Goal: Entertainment & Leisure: Consume media (video, audio)

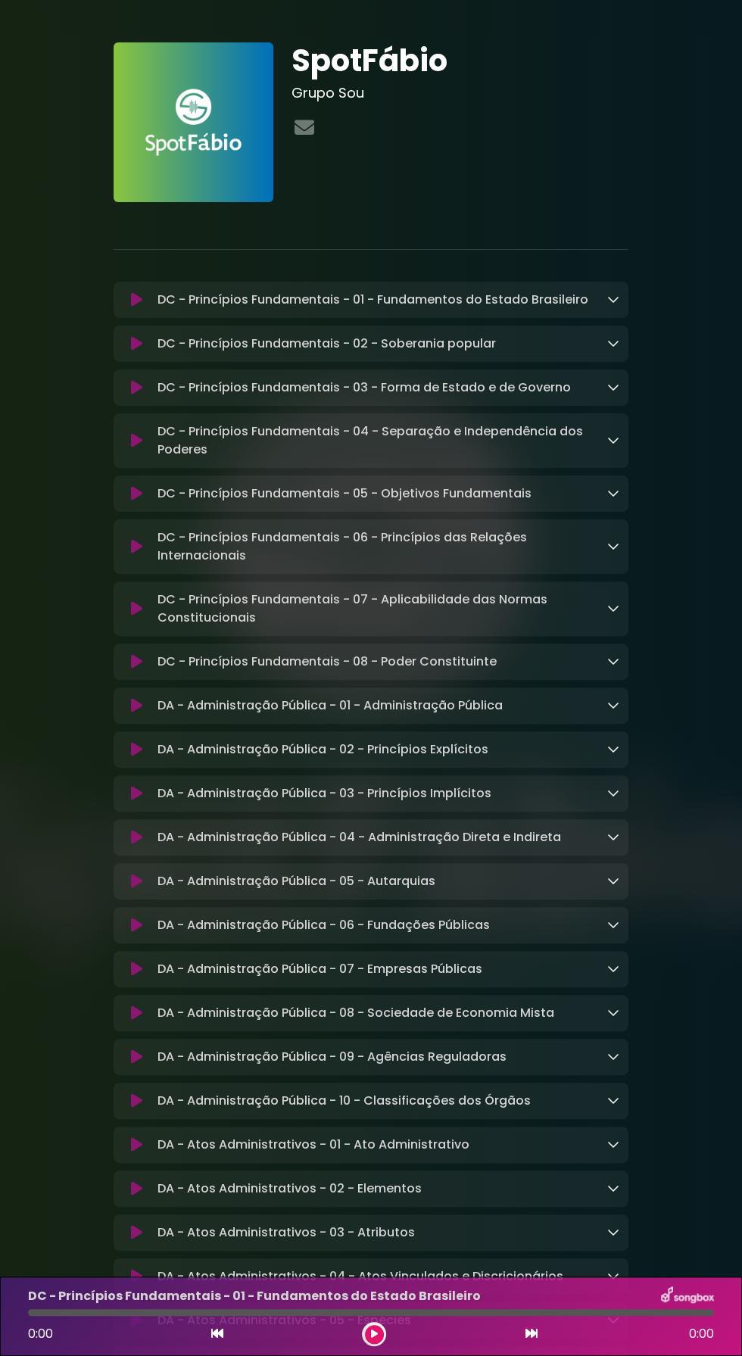
click at [360, 1312] on div at bounding box center [371, 1312] width 686 height 7
click at [383, 1312] on div at bounding box center [371, 1312] width 686 height 7
click at [364, 1312] on div at bounding box center [371, 1312] width 686 height 7
click at [373, 1334] on icon at bounding box center [374, 1333] width 7 height 9
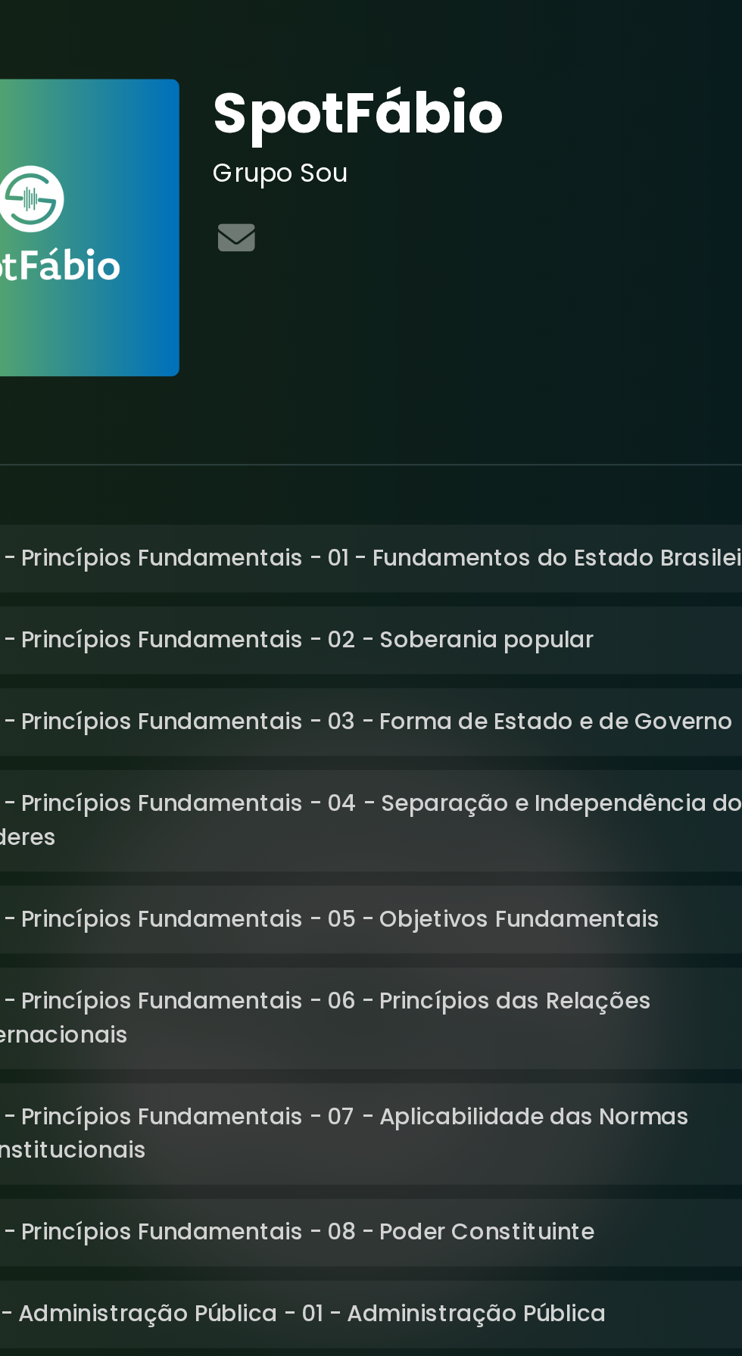
click at [335, 304] on p "DC - Princípios Fundamentais - 01 - Fundamentos do Estado Brasileiro Loading Tr…" at bounding box center [372, 300] width 431 height 18
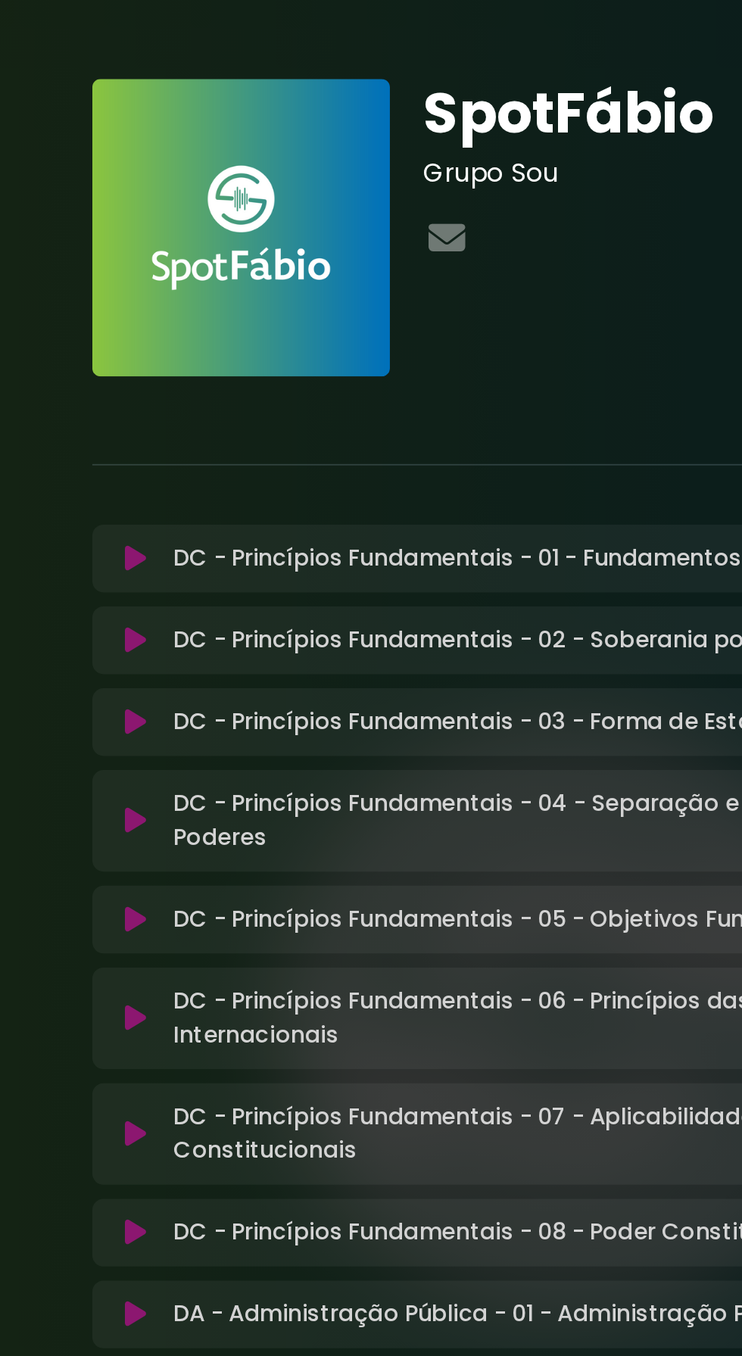
click at [136, 300] on icon at bounding box center [136, 299] width 11 height 15
click at [136, 299] on div "DC - Princípios Fundamentais - 01 - Fundamentos do Estado Brasileiro Loading Tr…" at bounding box center [371, 300] width 497 height 18
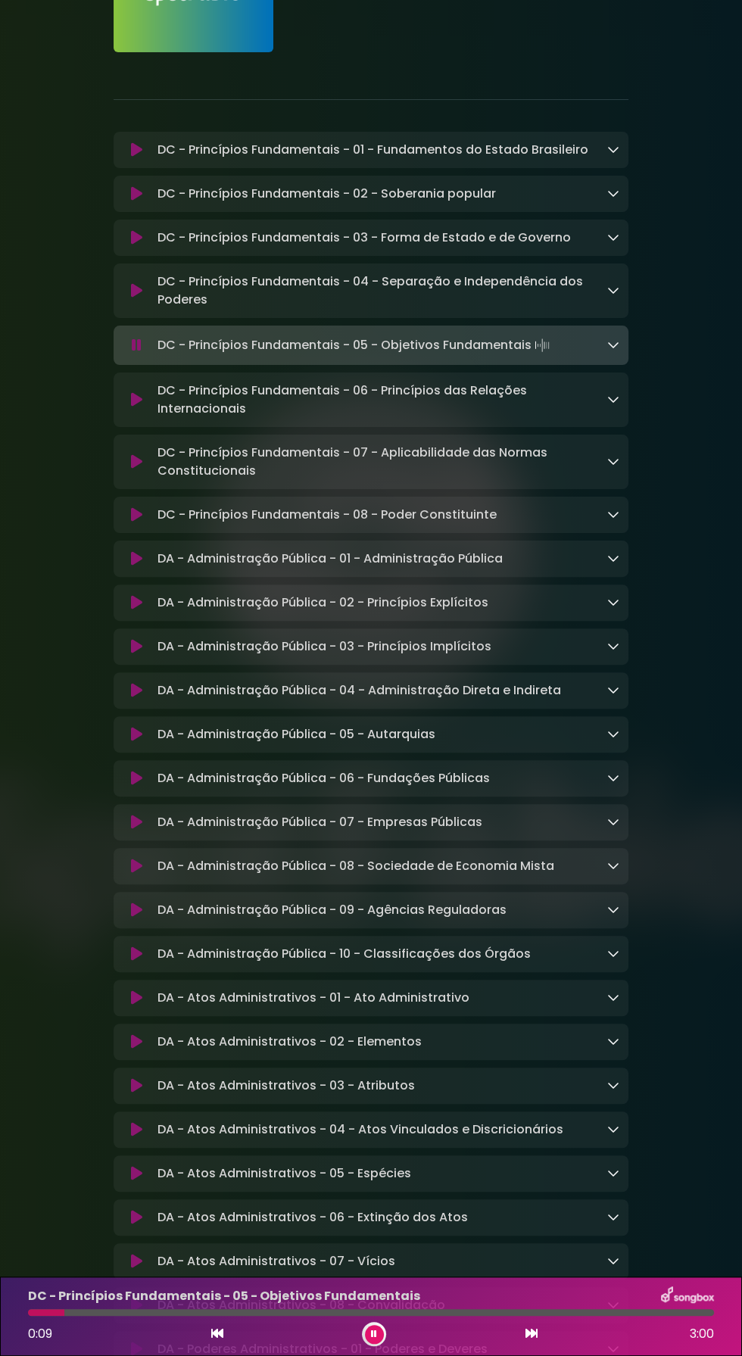
scroll to position [45, 0]
click at [373, 1334] on icon at bounding box center [374, 1333] width 6 height 9
